Goal: Task Accomplishment & Management: Manage account settings

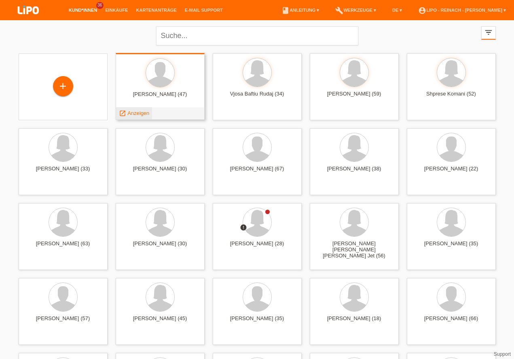
click at [134, 113] on span "Anzeigen" at bounding box center [138, 113] width 22 height 6
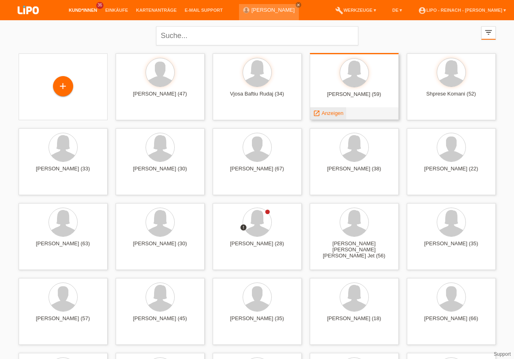
click at [334, 113] on span "Anzeigen" at bounding box center [333, 113] width 22 height 6
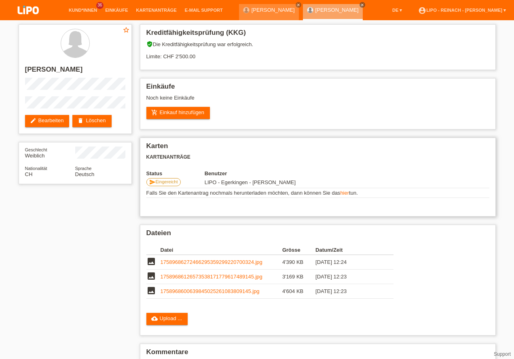
click at [459, 199] on div "Karten Kartenanträge Status Benutzer send Eingereicht LIPO - Egerkingen - Jenan…" at bounding box center [318, 177] width 356 height 79
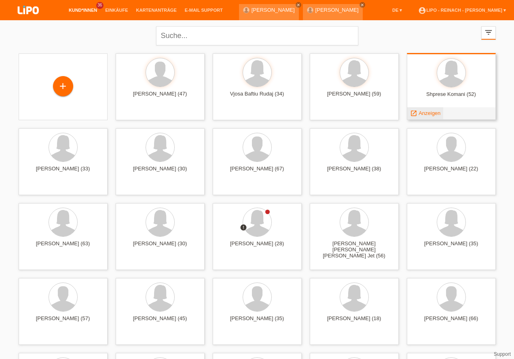
click at [427, 114] on span "Anzeigen" at bounding box center [430, 113] width 22 height 6
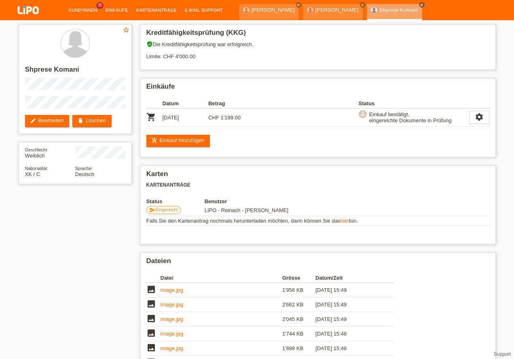
click at [479, 28] on link "account_circle LIPO - Reinach - [PERSON_NAME] ▾" at bounding box center [462, 30] width 96 height 5
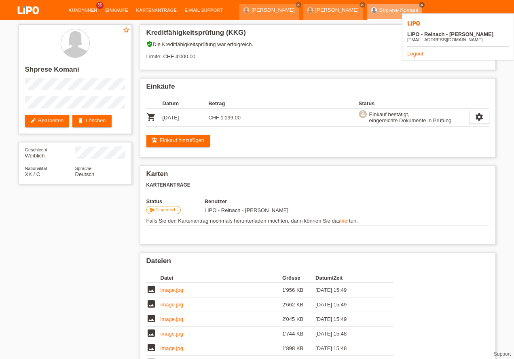
click at [418, 51] on link "Logout" at bounding box center [415, 54] width 16 height 6
